Goal: Navigation & Orientation: Find specific page/section

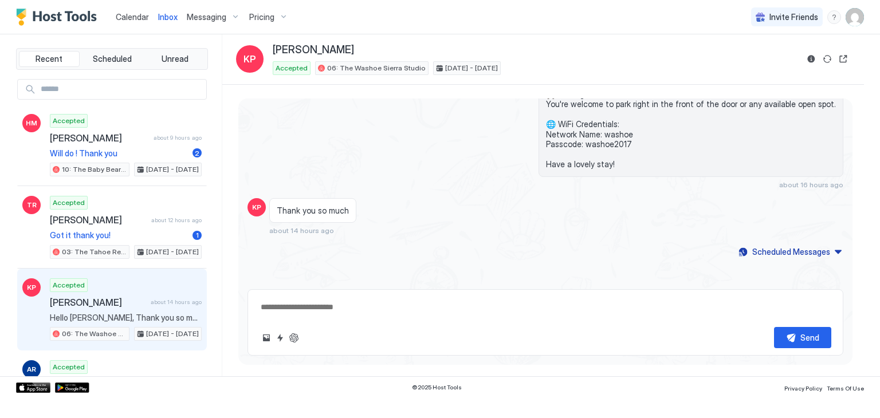
scroll to position [327, 0]
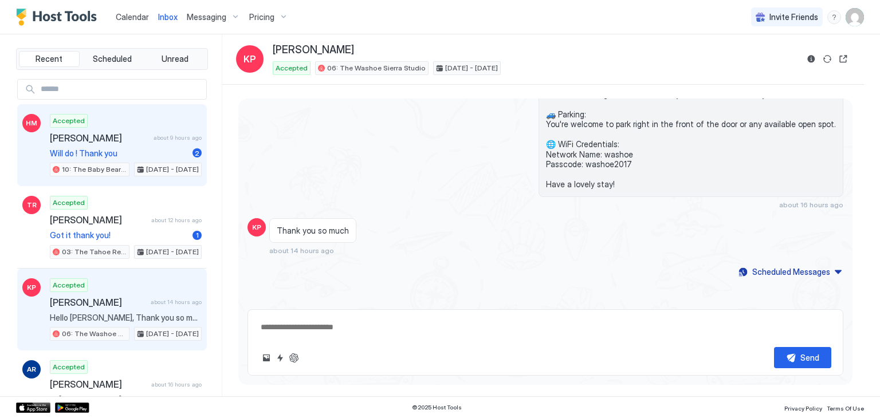
click at [87, 142] on span "[PERSON_NAME]" at bounding box center [99, 137] width 99 height 11
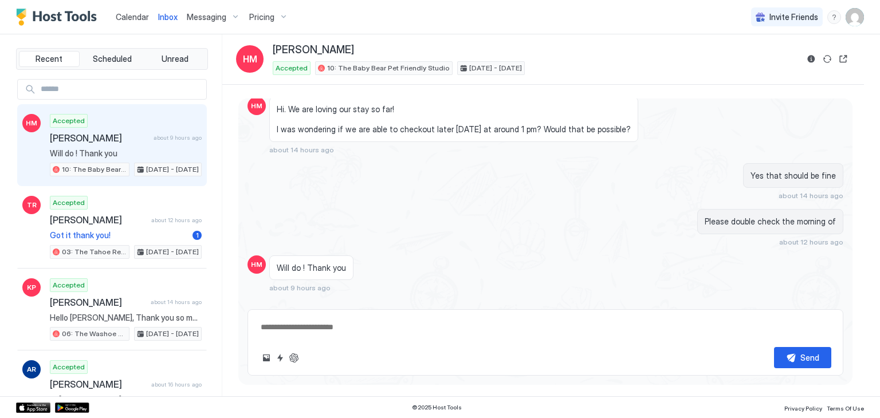
scroll to position [749, 0]
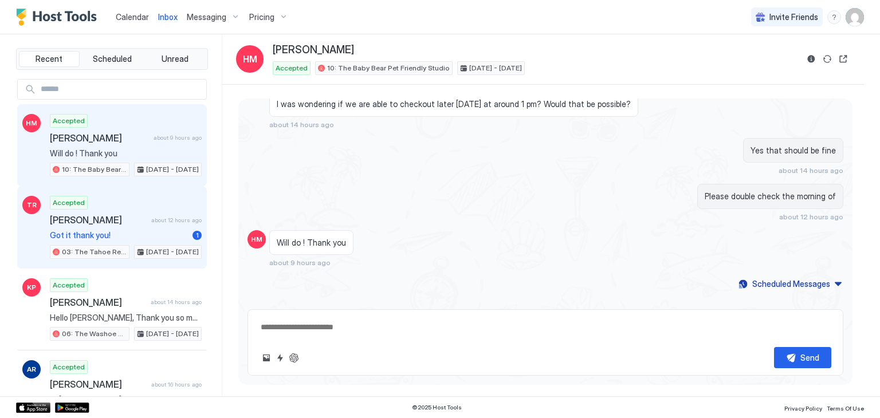
click at [130, 218] on span "[PERSON_NAME]" at bounding box center [98, 219] width 97 height 11
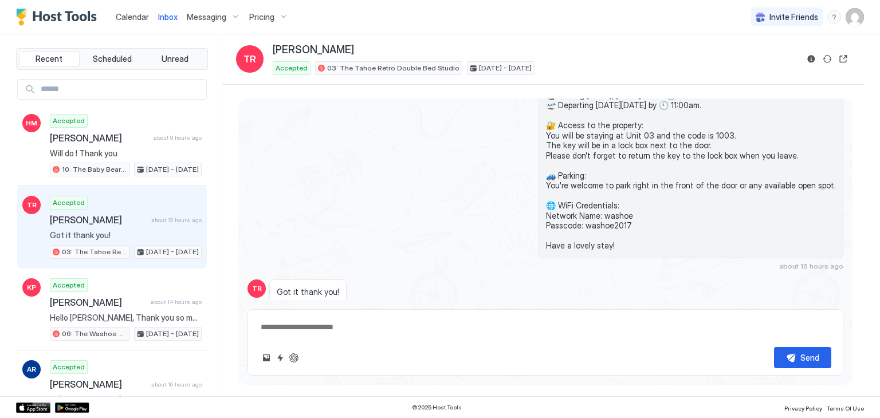
scroll to position [134, 0]
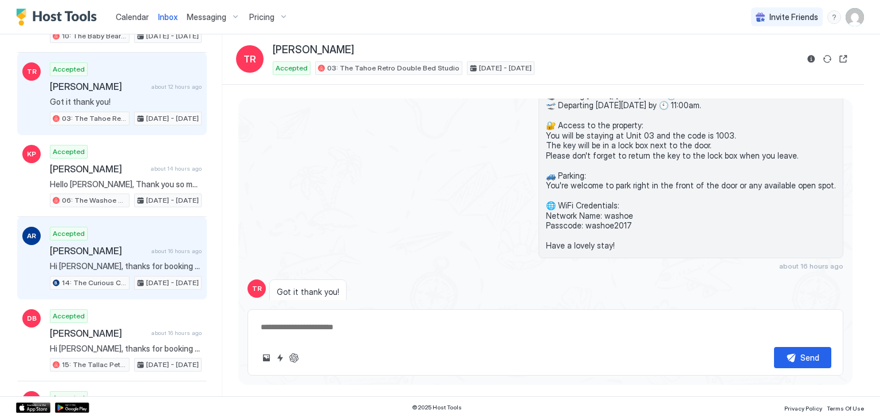
click at [163, 279] on span "[DATE] - [DATE]" at bounding box center [172, 283] width 53 height 10
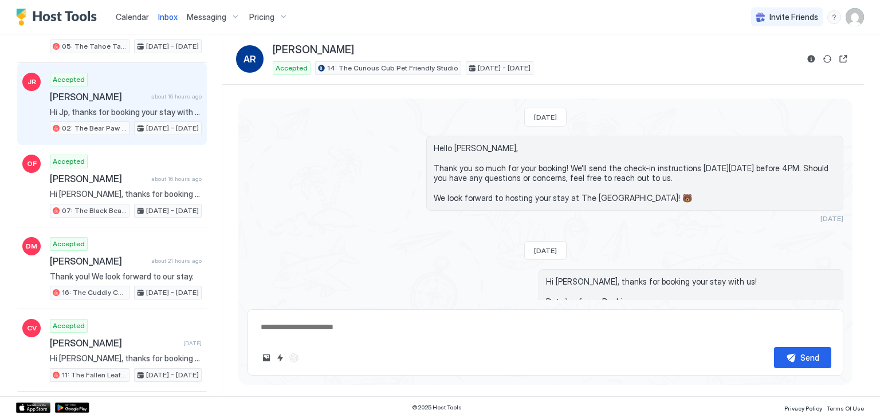
scroll to position [936, 0]
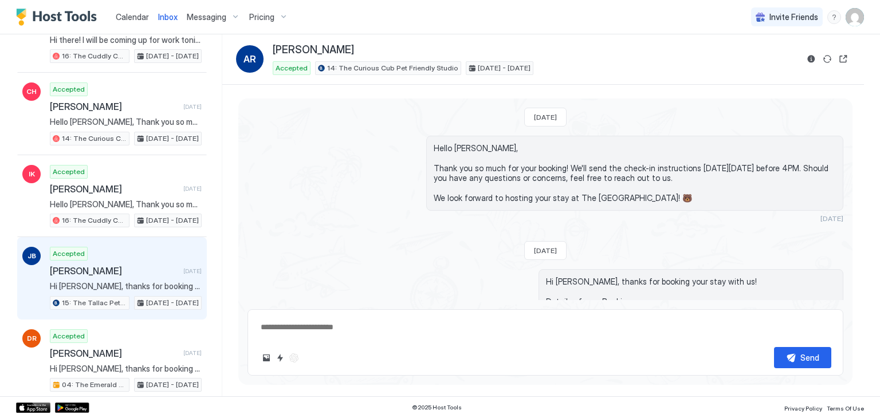
click at [87, 250] on div "Accepted [PERSON_NAME] [DATE] Hi [PERSON_NAME], thanks for booking your stay wi…" at bounding box center [126, 278] width 152 height 63
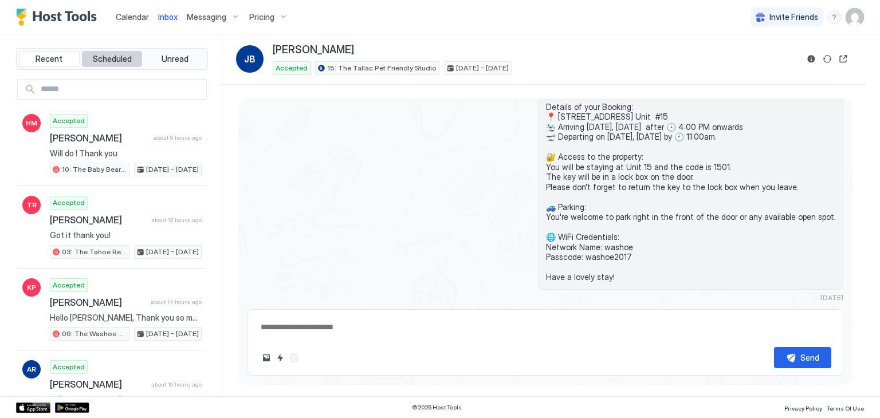
click at [108, 59] on span "Scheduled" at bounding box center [112, 59] width 39 height 10
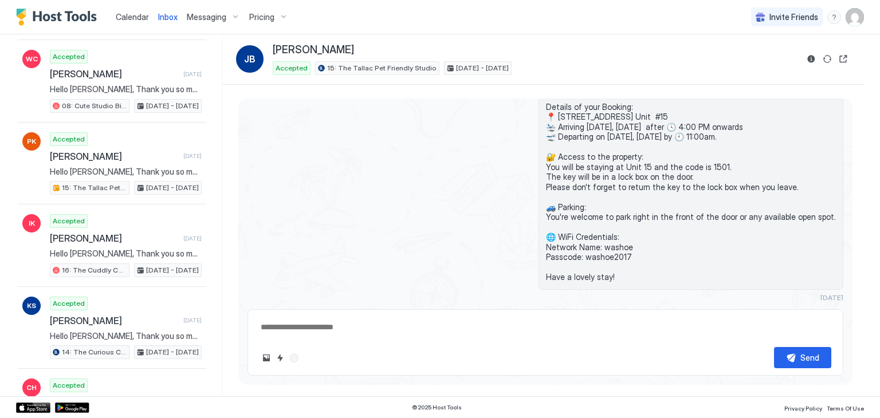
scroll to position [1361, 0]
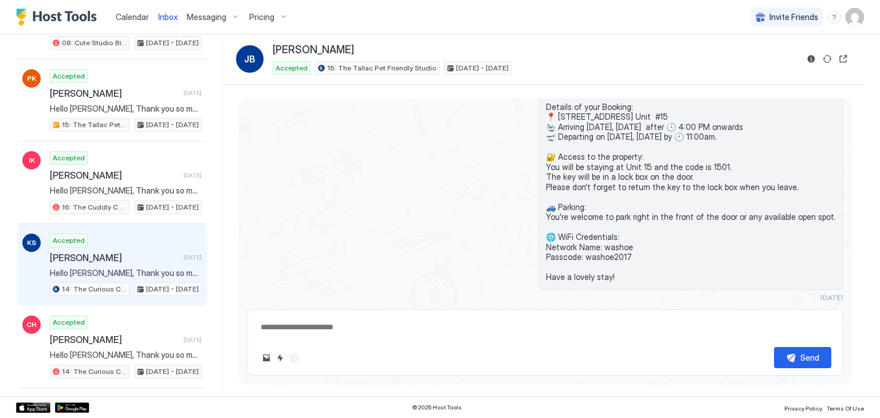
click at [142, 268] on span "Hello [PERSON_NAME], Thank you so much for your booking! We'll send the check-i…" at bounding box center [126, 273] width 152 height 10
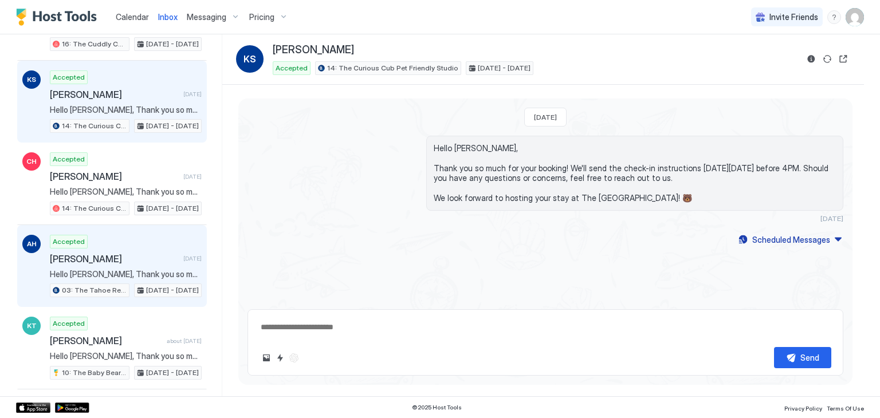
scroll to position [1501, 0]
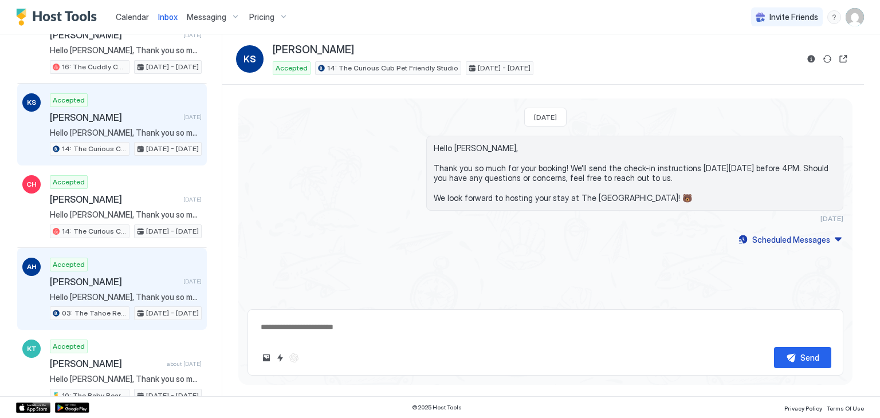
click at [124, 276] on div "Accepted [PERSON_NAME] [DATE] Hello [PERSON_NAME], Thank you so much for your b…" at bounding box center [126, 289] width 152 height 63
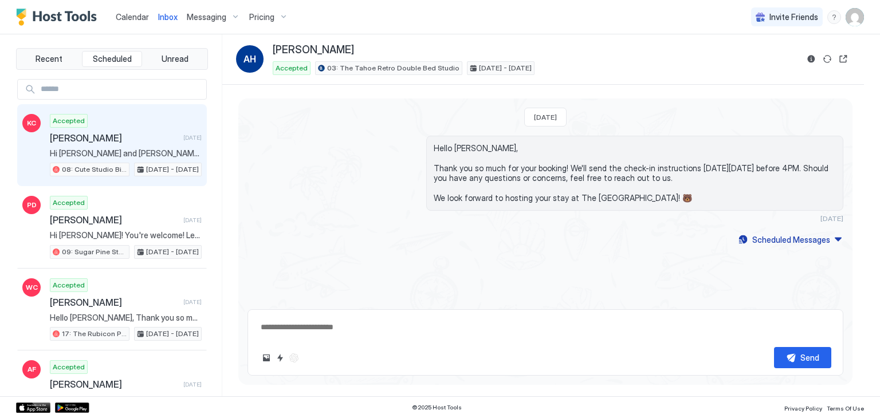
click at [116, 153] on span "Hi [PERSON_NAME] and [PERSON_NAME], Just checked out... thanks so much for the …" at bounding box center [126, 153] width 152 height 10
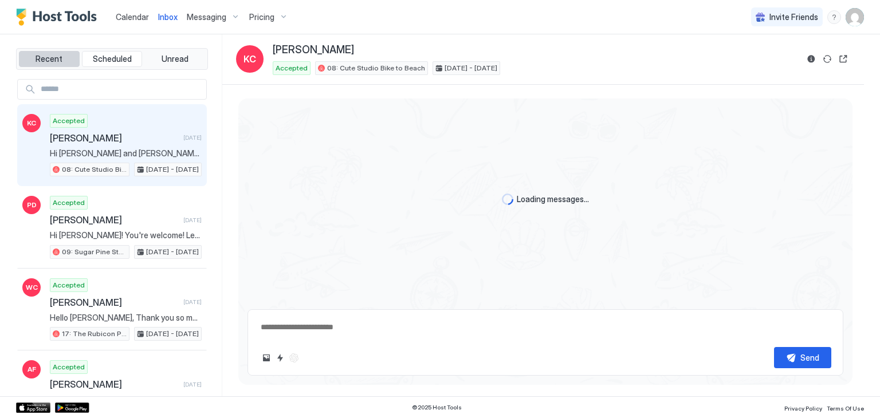
click at [54, 60] on span "Recent" at bounding box center [49, 59] width 27 height 10
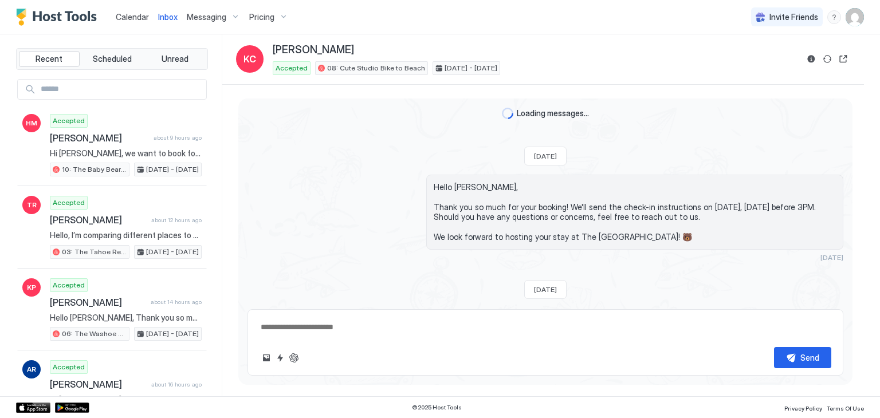
scroll to position [613, 0]
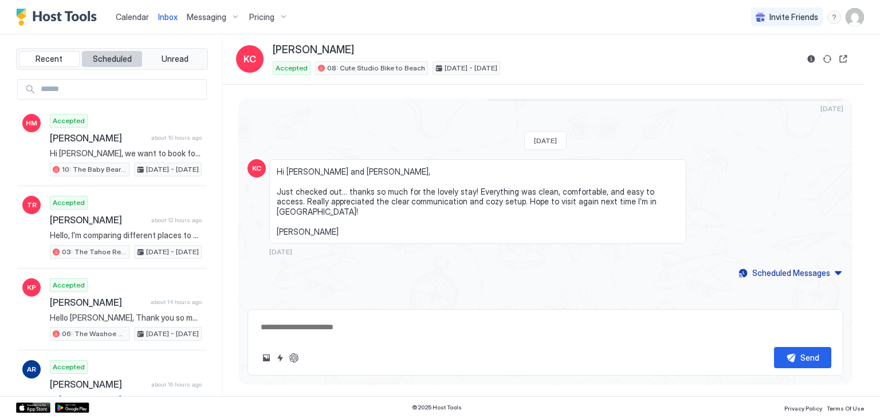
click at [110, 62] on span "Scheduled" at bounding box center [112, 59] width 39 height 10
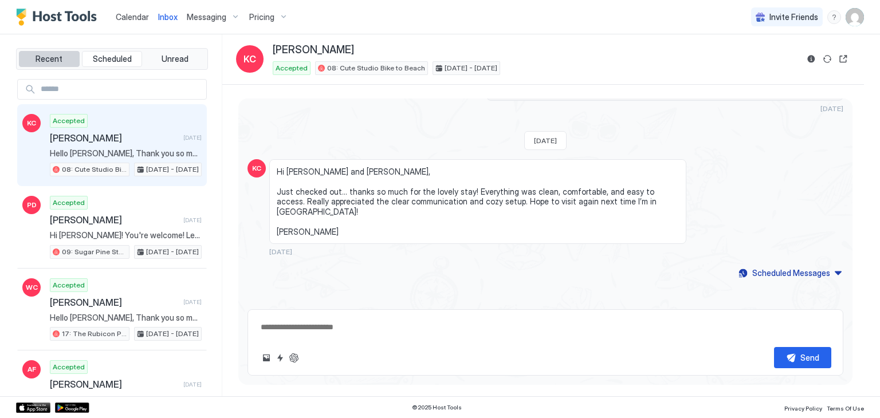
click at [46, 60] on span "Recent" at bounding box center [49, 59] width 27 height 10
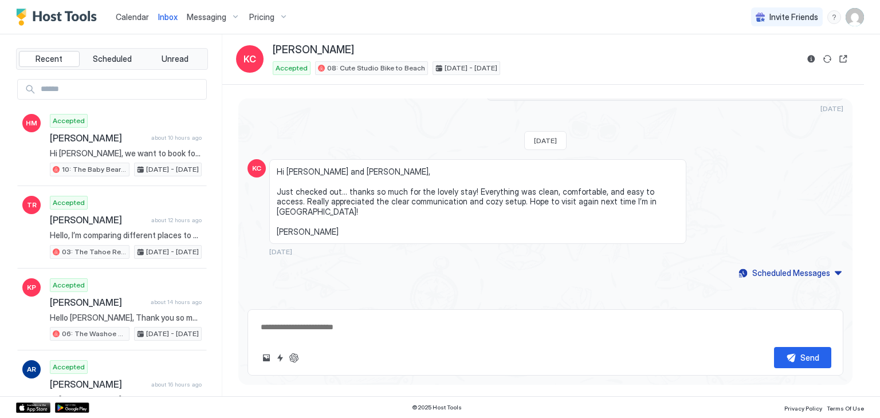
type textarea "*"
click at [128, 23] on div "Calendar" at bounding box center [132, 16] width 42 height 21
click at [134, 14] on span "Calendar" at bounding box center [132, 17] width 33 height 10
